Goal: Use online tool/utility: Utilize a website feature to perform a specific function

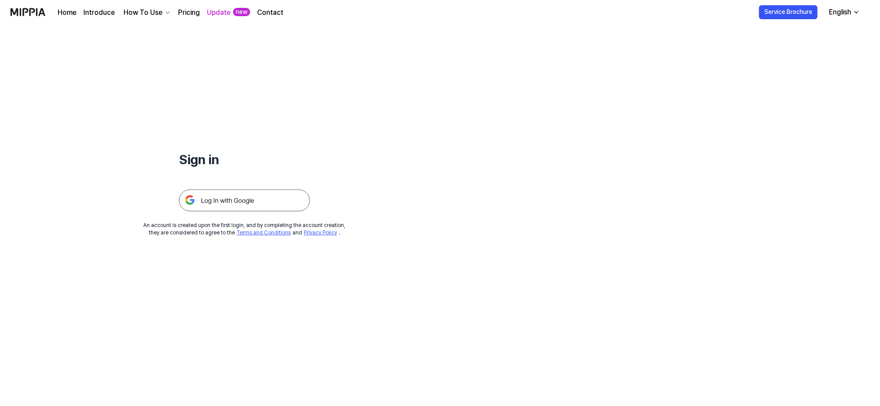
click at [237, 202] on img at bounding box center [244, 200] width 131 height 22
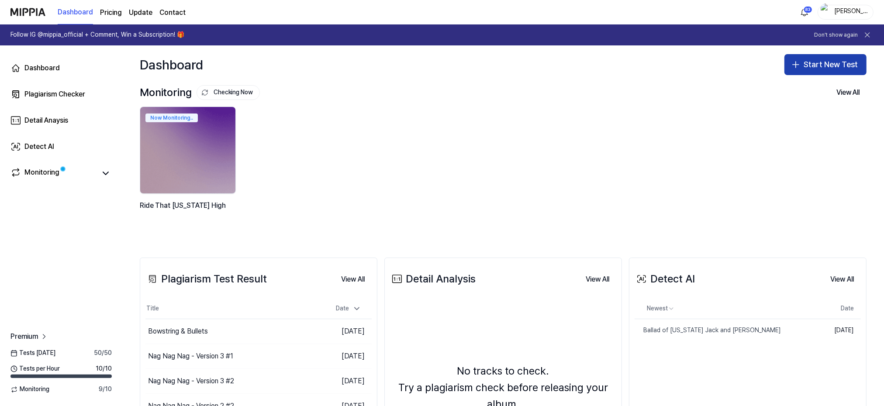
click at [817, 60] on button "Start New Test" at bounding box center [825, 64] width 82 height 21
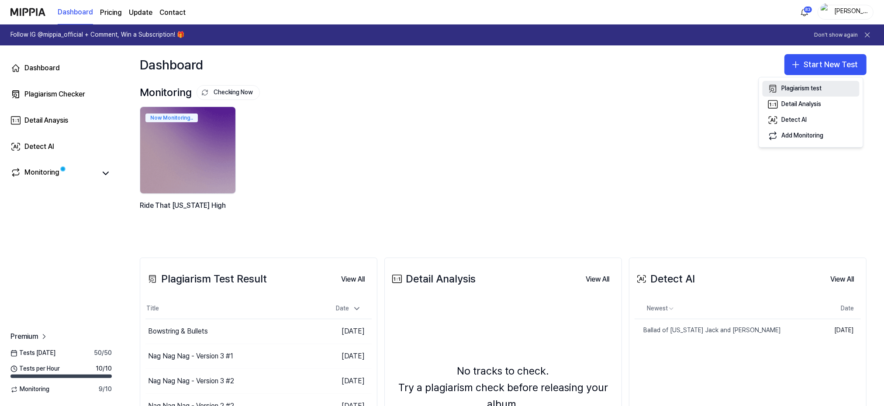
click at [792, 88] on div "Plagiarism test" at bounding box center [802, 88] width 40 height 9
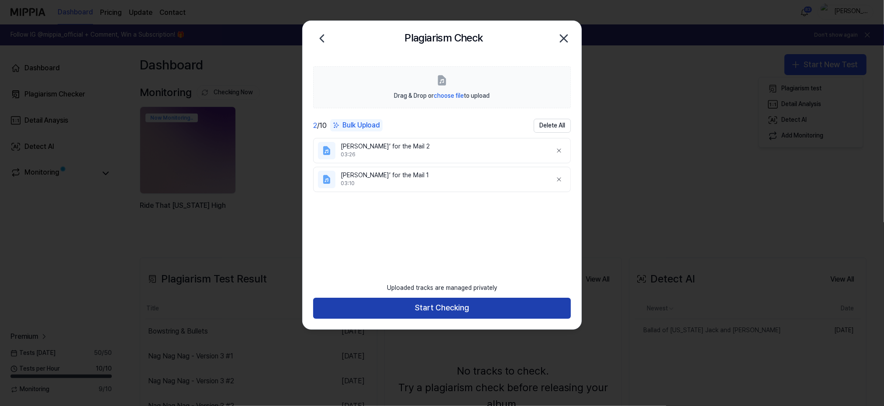
drag, startPoint x: 445, startPoint y: 302, endPoint x: 440, endPoint y: 302, distance: 5.3
click at [445, 302] on button "Start Checking" at bounding box center [442, 308] width 258 height 21
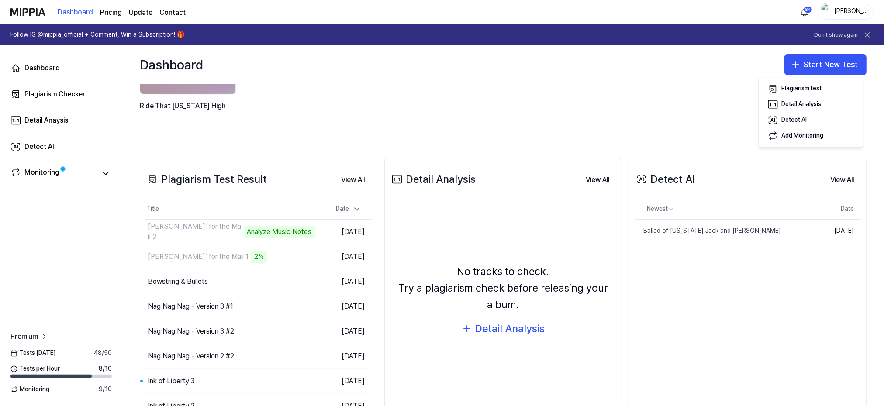
scroll to position [117, 0]
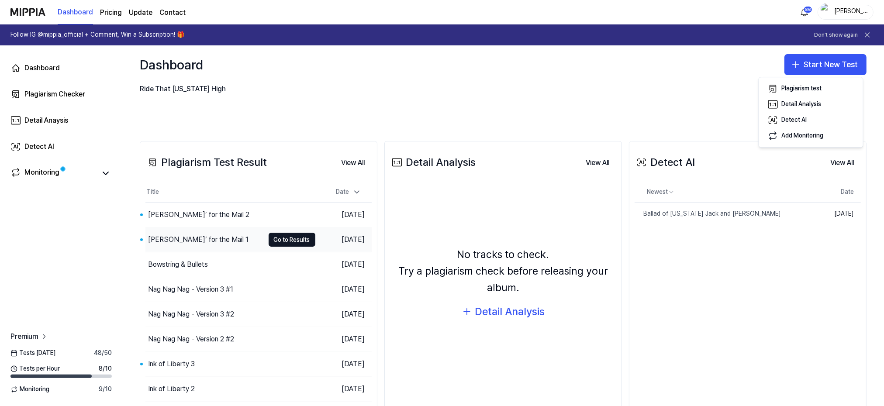
click at [163, 239] on div "Ridin’ for the Mail 1" at bounding box center [198, 239] width 100 height 10
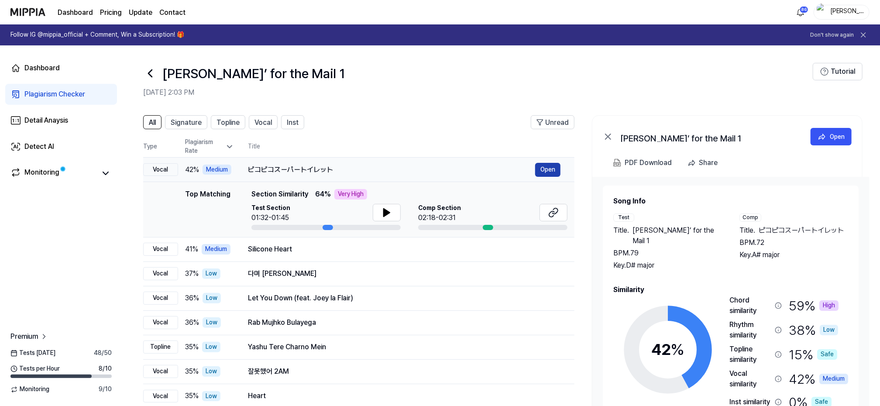
click at [552, 168] on button "Open" at bounding box center [547, 170] width 25 height 14
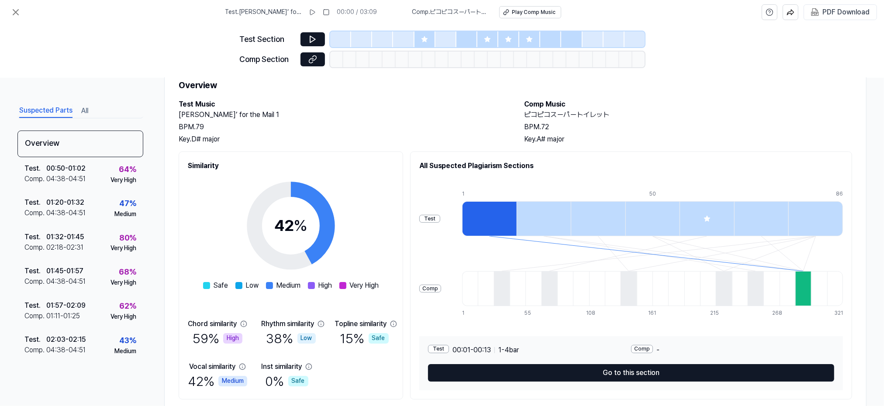
scroll to position [56, 0]
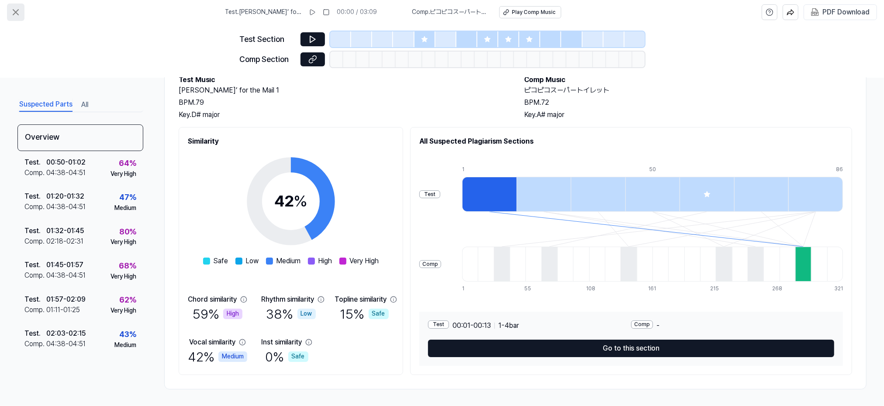
click at [16, 10] on icon at bounding box center [15, 12] width 10 height 10
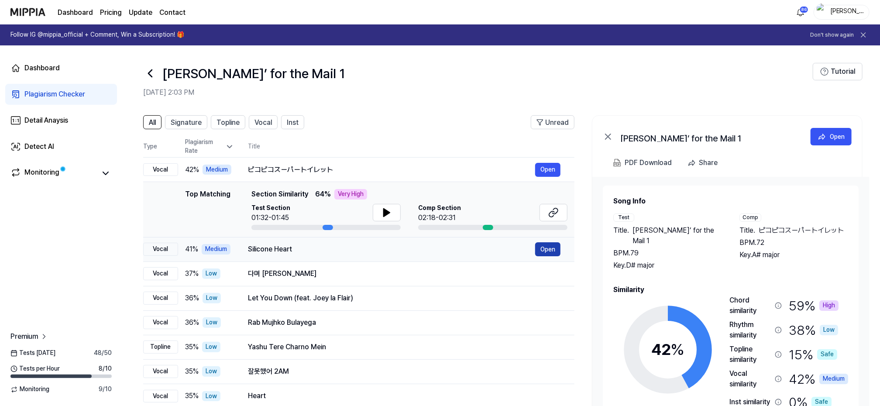
click at [556, 249] on button "Open" at bounding box center [547, 249] width 25 height 14
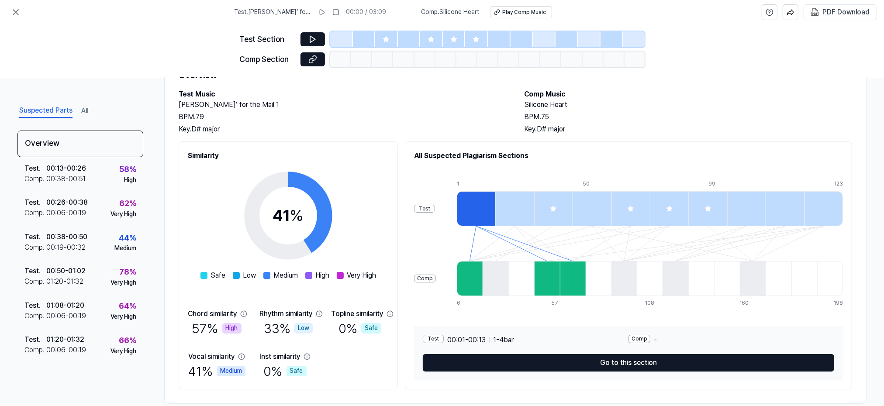
scroll to position [56, 0]
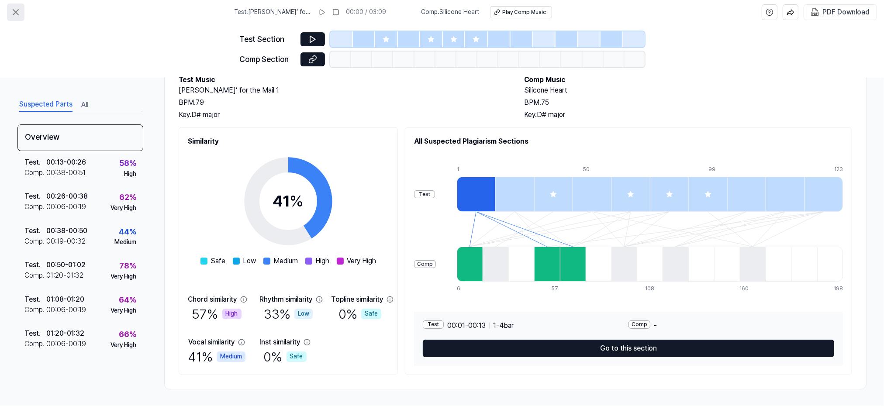
click at [14, 13] on icon at bounding box center [15, 12] width 5 height 5
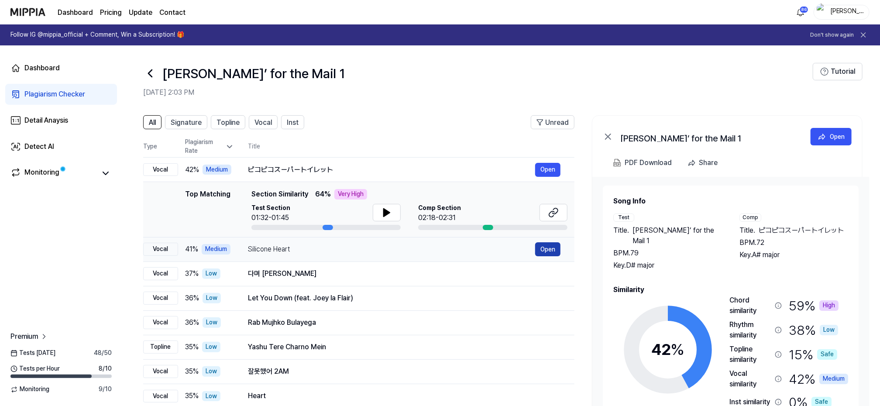
click at [543, 247] on button "Open" at bounding box center [547, 249] width 25 height 14
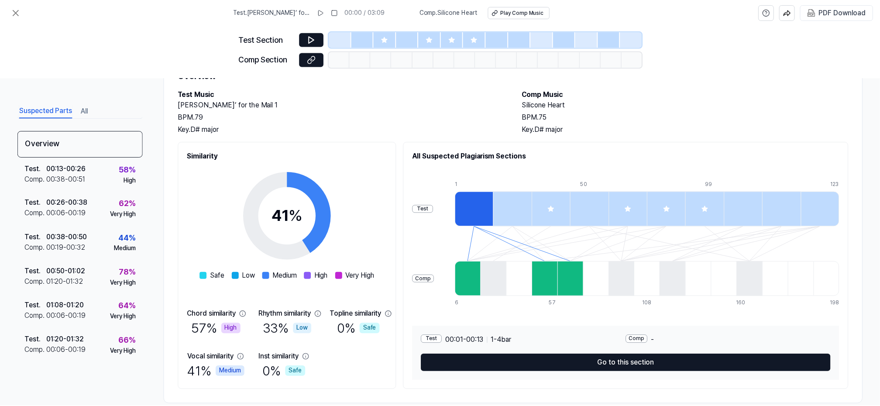
scroll to position [56, 0]
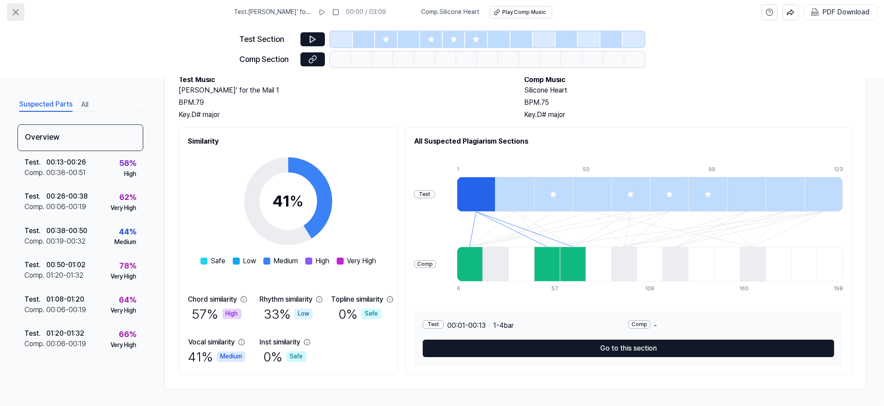
click at [14, 10] on icon at bounding box center [15, 12] width 10 height 10
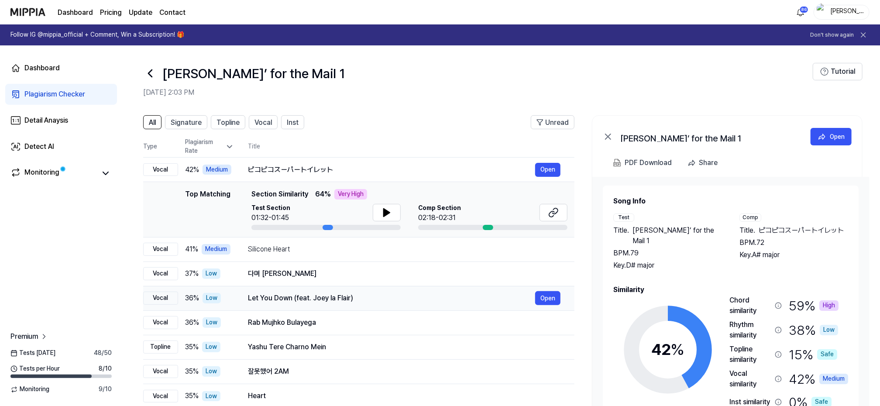
scroll to position [55, 0]
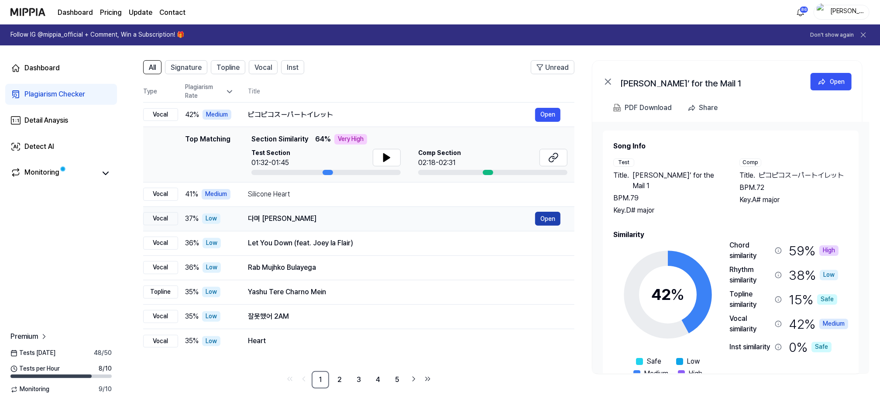
click at [548, 217] on button "Open" at bounding box center [547, 219] width 25 height 14
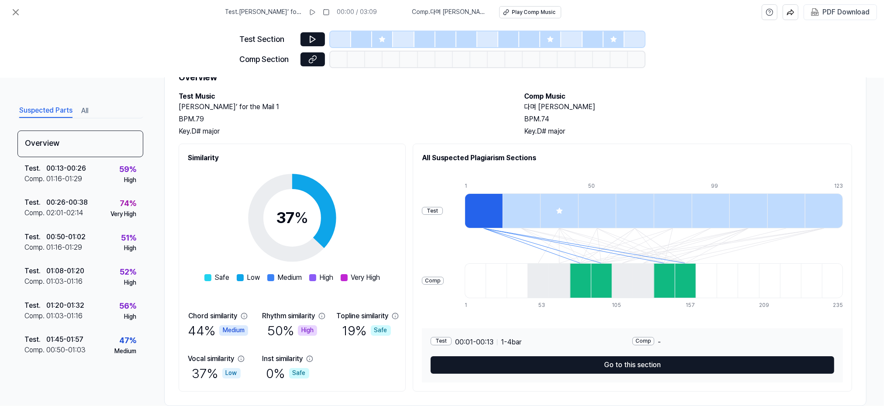
scroll to position [56, 0]
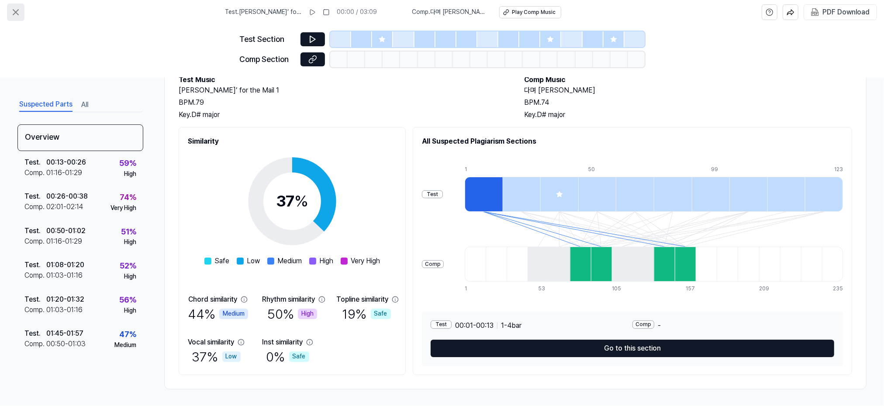
click at [14, 11] on icon at bounding box center [15, 12] width 10 height 10
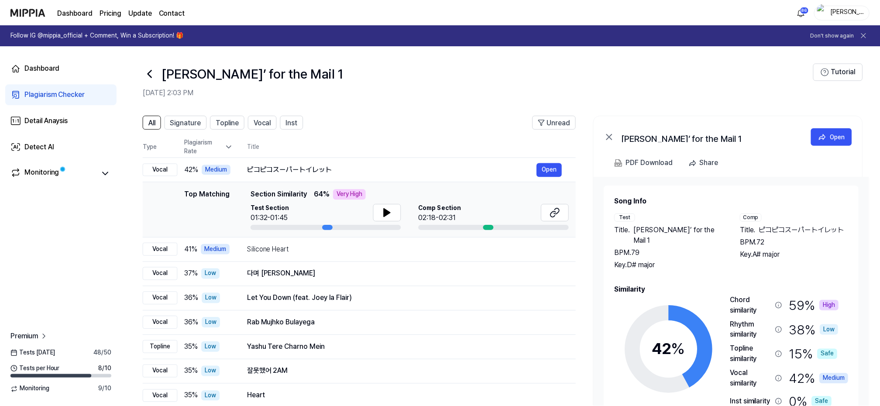
scroll to position [55, 0]
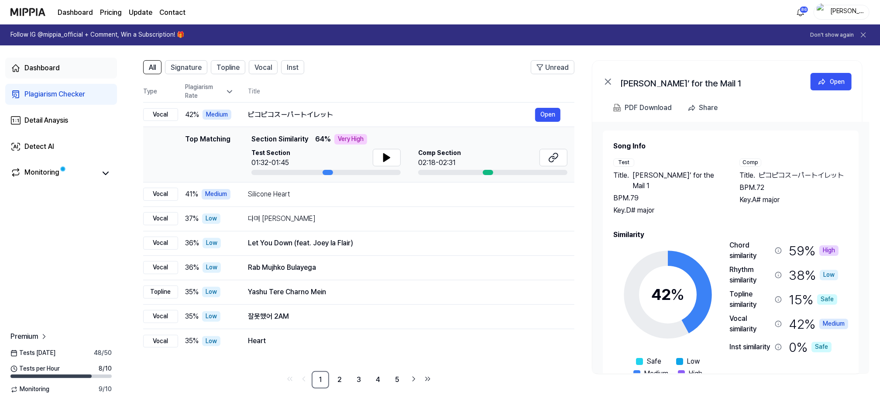
click at [37, 67] on div "Dashboard" at bounding box center [41, 68] width 35 height 10
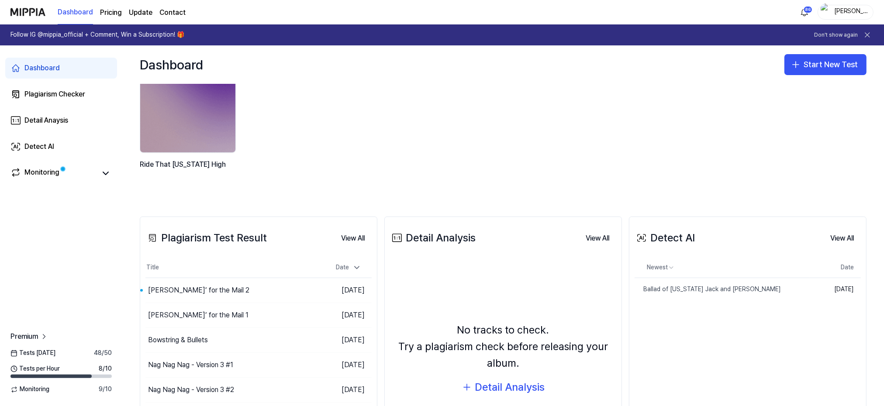
scroll to position [58, 0]
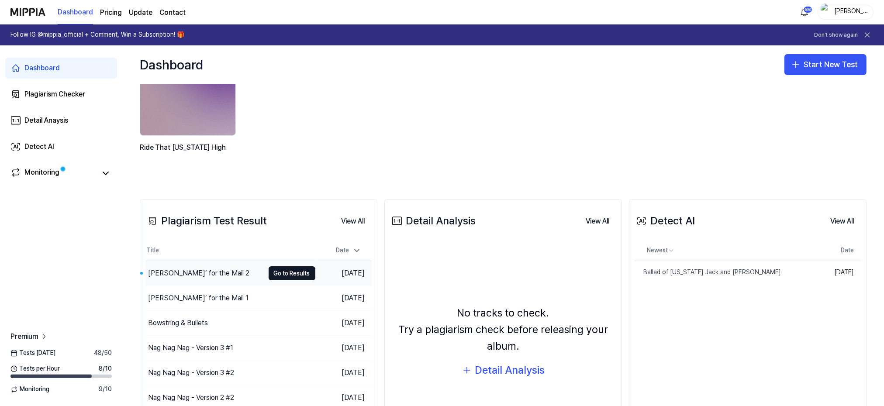
click at [206, 273] on div "Ridin’ for the Mail 2" at bounding box center [198, 273] width 101 height 10
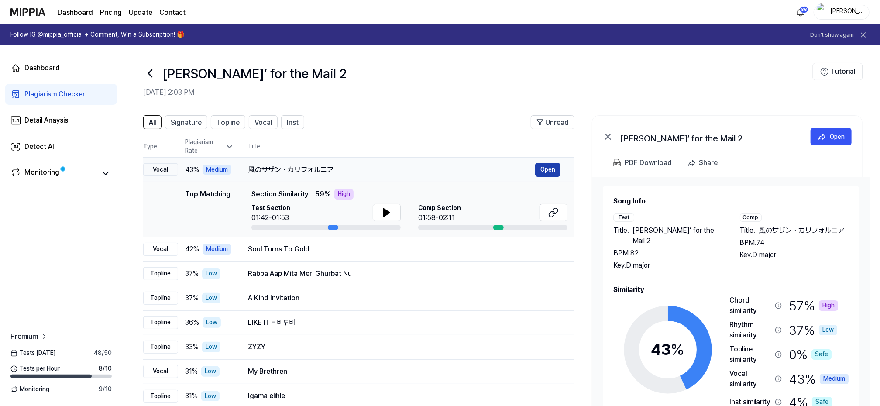
click at [553, 167] on button "Open" at bounding box center [547, 170] width 25 height 14
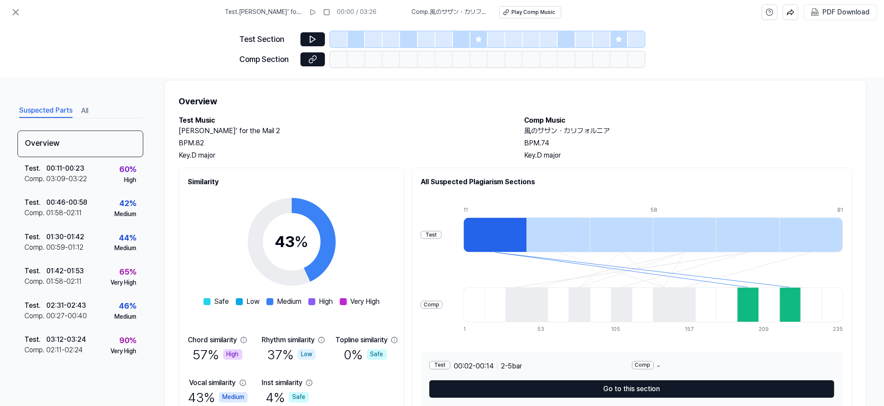
scroll to position [56, 0]
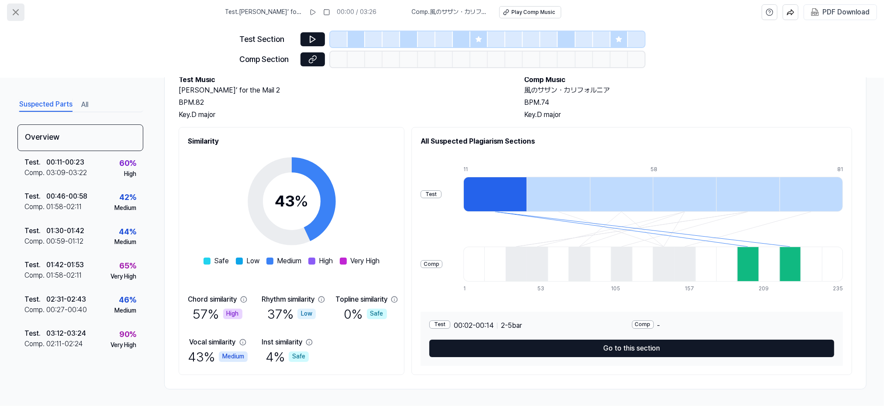
click at [13, 11] on icon at bounding box center [15, 12] width 10 height 10
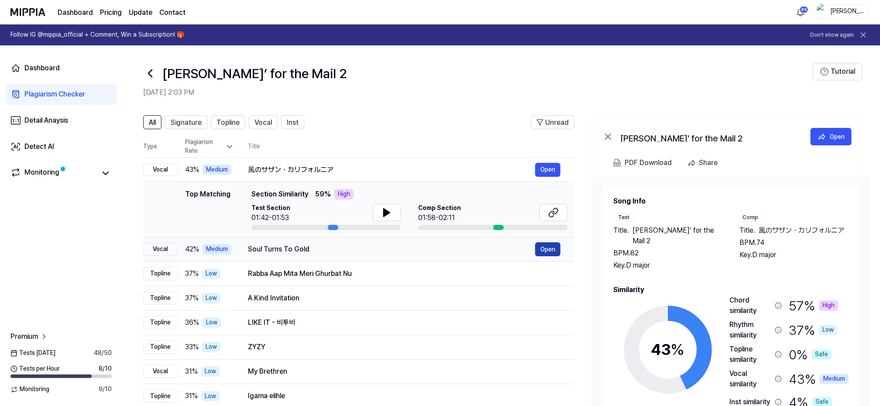
click at [552, 249] on button "Open" at bounding box center [547, 249] width 25 height 14
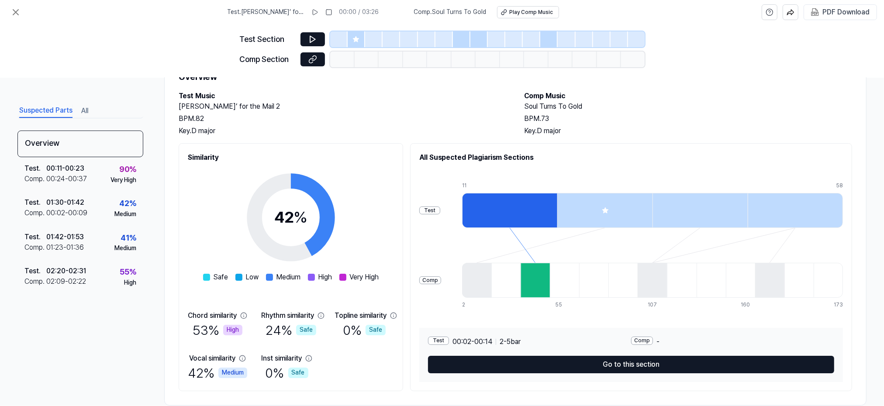
scroll to position [56, 0]
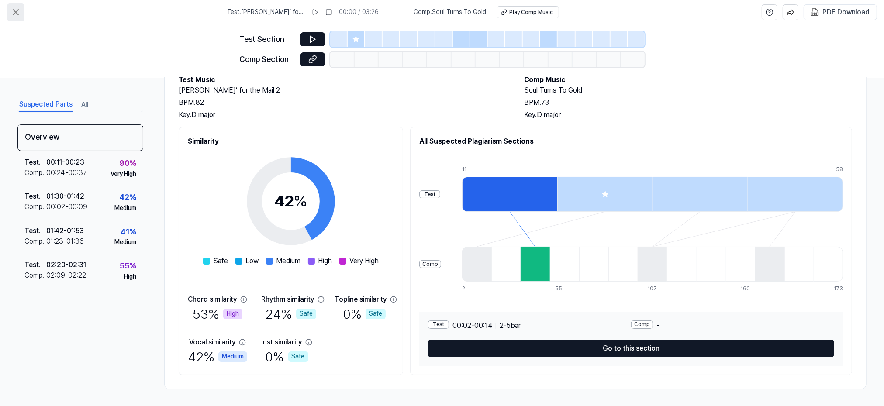
click at [20, 11] on icon at bounding box center [15, 12] width 10 height 10
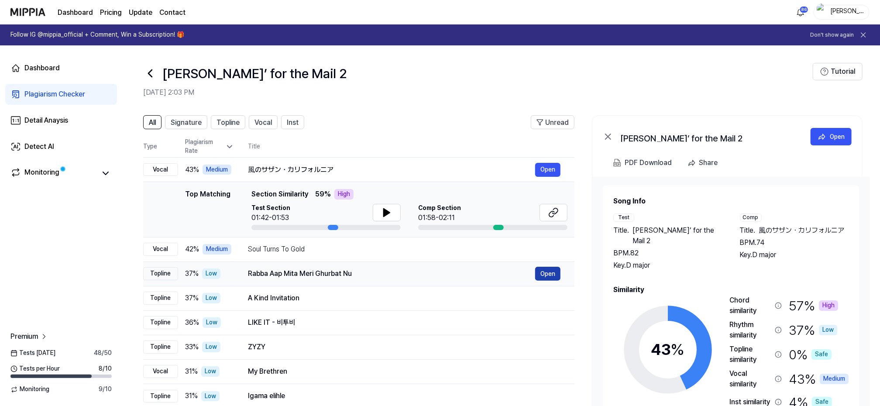
click at [548, 271] on button "Open" at bounding box center [547, 274] width 25 height 14
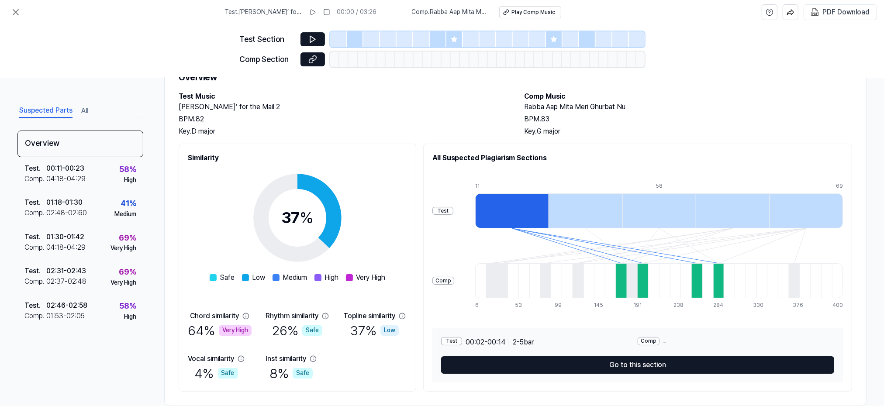
scroll to position [56, 0]
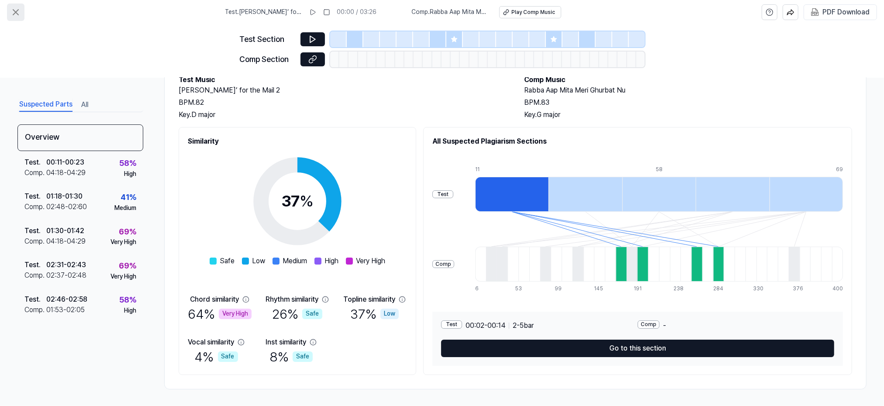
click at [11, 10] on icon at bounding box center [15, 12] width 10 height 10
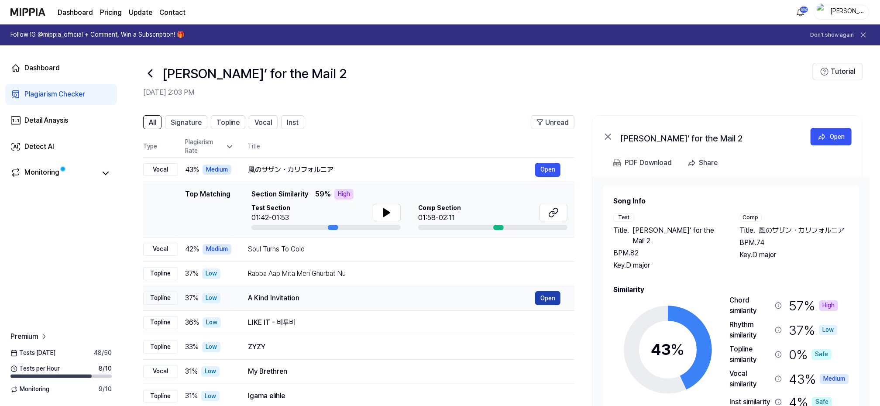
click at [549, 298] on button "Open" at bounding box center [547, 298] width 25 height 14
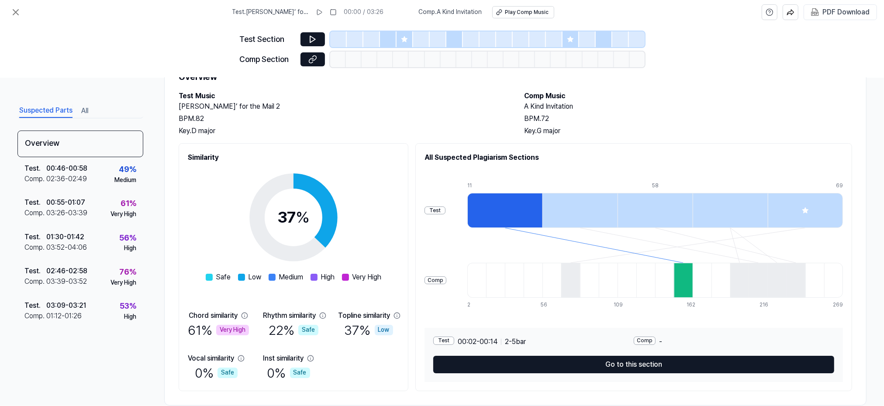
scroll to position [56, 0]
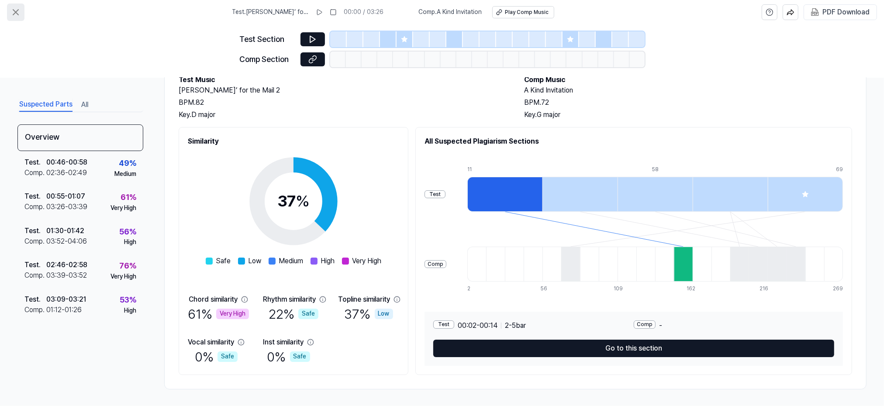
click at [14, 11] on icon at bounding box center [15, 12] width 5 height 5
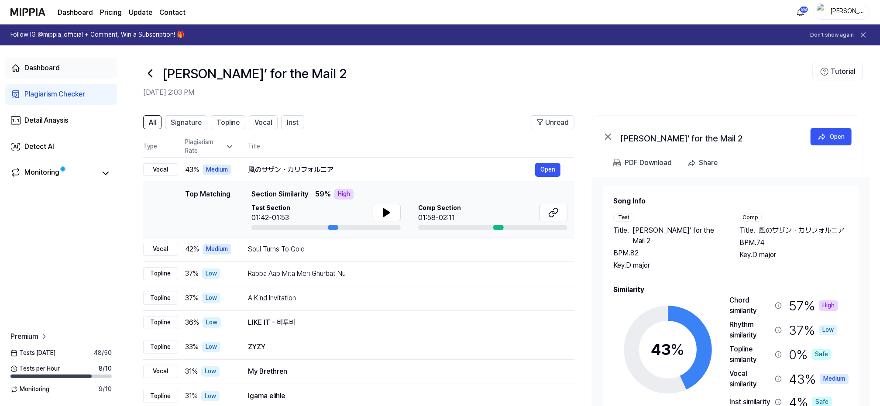
click at [48, 64] on div "Dashboard" at bounding box center [41, 68] width 35 height 10
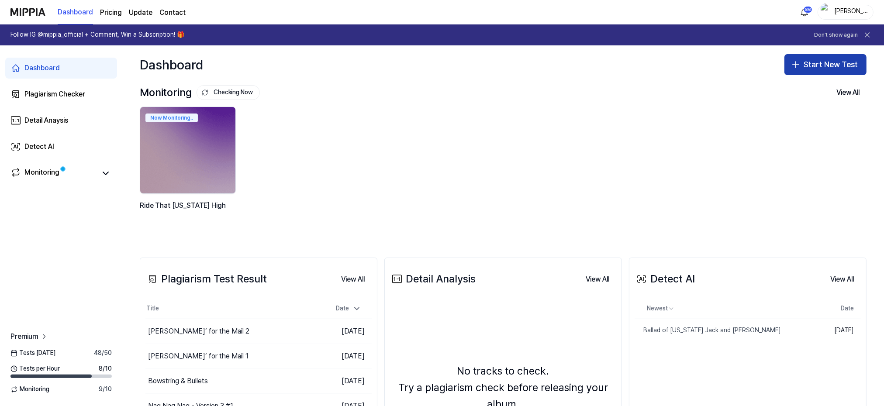
click at [825, 65] on button "Start New Test" at bounding box center [825, 64] width 82 height 21
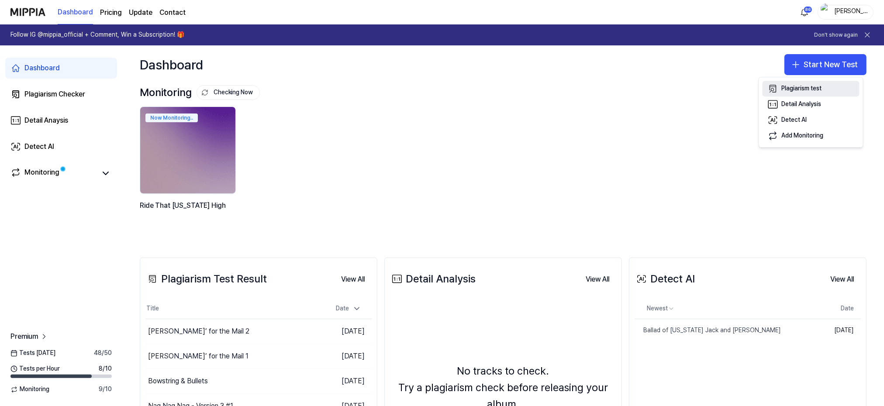
click at [812, 89] on div "Plagiarism test" at bounding box center [802, 88] width 40 height 9
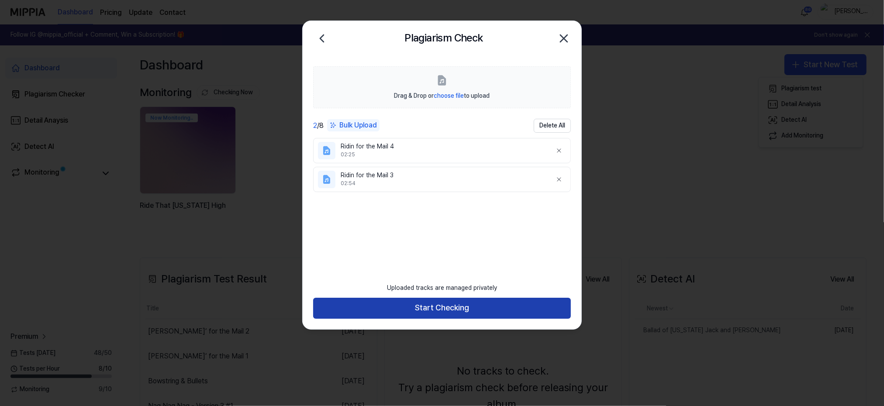
click at [420, 302] on button "Start Checking" at bounding box center [442, 308] width 258 height 21
